Goal: Find specific page/section: Find specific page/section

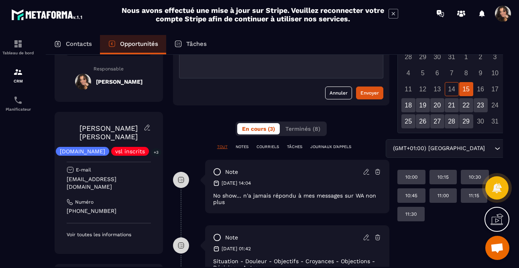
scroll to position [94, 3]
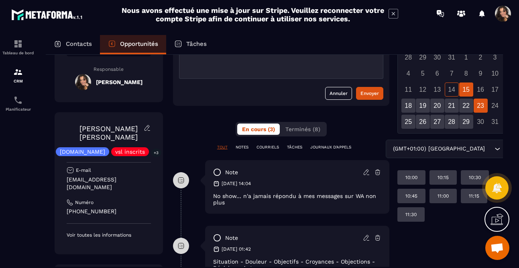
click at [479, 103] on div "23" at bounding box center [481, 105] width 14 height 14
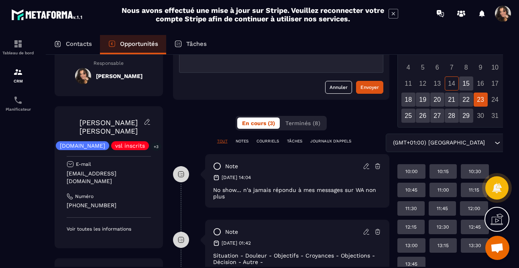
scroll to position [98, 3]
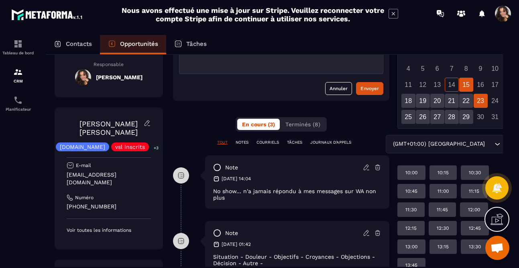
click at [466, 88] on div "15" at bounding box center [467, 85] width 14 height 14
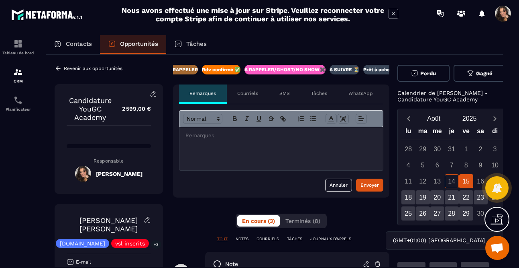
scroll to position [0, 3]
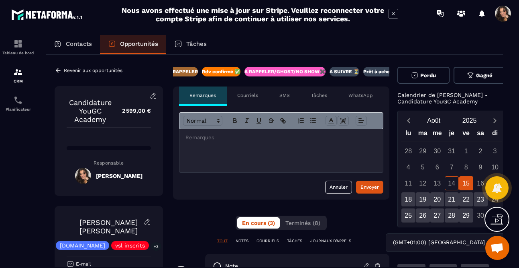
click at [71, 45] on p "Contacts" at bounding box center [79, 43] width 26 height 7
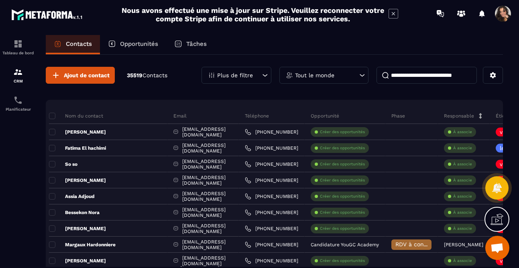
click at [442, 76] on input at bounding box center [427, 75] width 100 height 17
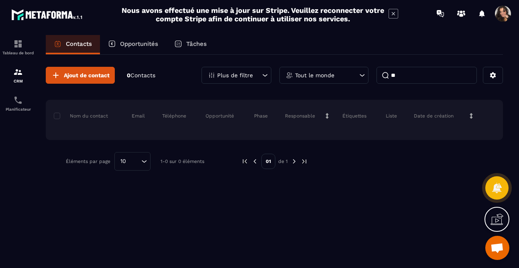
type input "*"
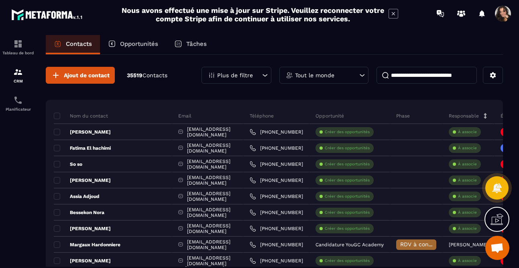
click at [195, 48] on div "Tâches" at bounding box center [190, 44] width 49 height 19
